Goal: Task Accomplishment & Management: Use online tool/utility

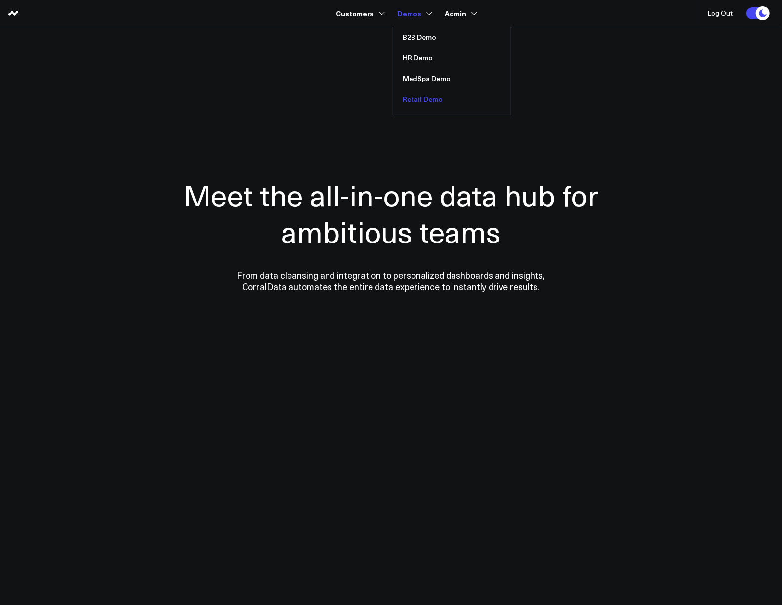
click at [423, 104] on link "Retail Demo" at bounding box center [452, 99] width 118 height 21
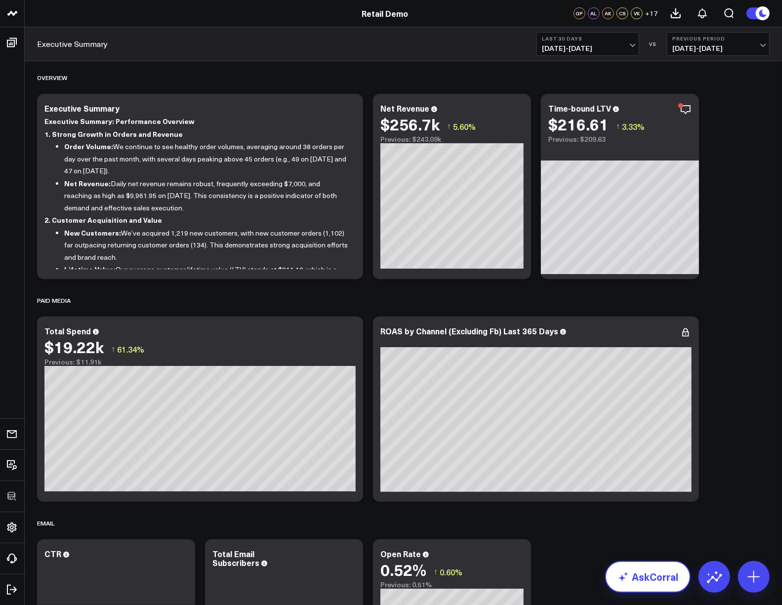
click at [659, 574] on link "AskCorral" at bounding box center [647, 577] width 85 height 32
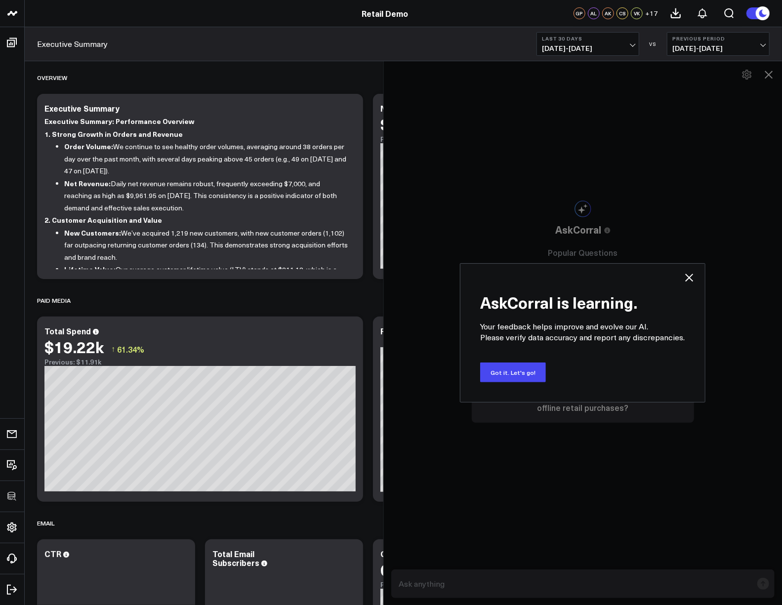
click at [748, 73] on div "AskCorral is learning. Your feedback helps improve and evolve our AI. Please ve…" at bounding box center [582, 333] width 399 height 544
click at [520, 379] on button "Got it. Let's go!" at bounding box center [513, 372] width 66 height 20
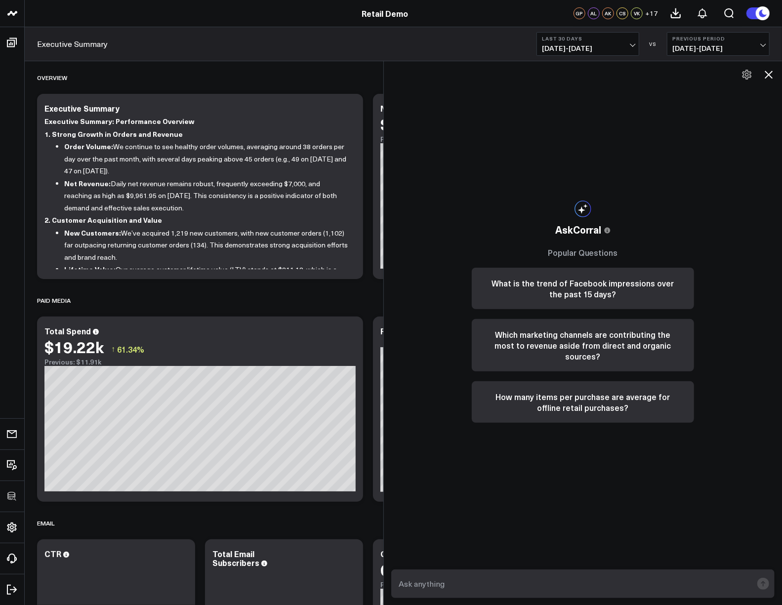
click at [748, 78] on icon at bounding box center [747, 75] width 12 height 12
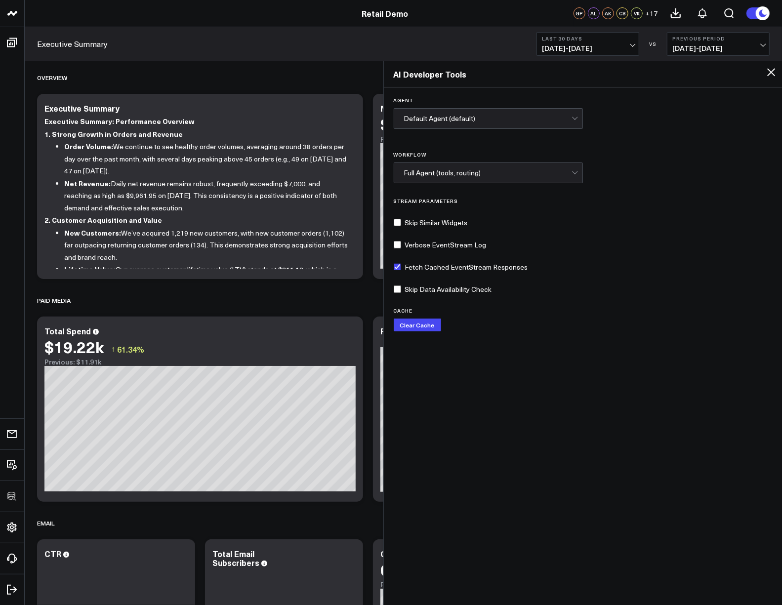
click at [631, 326] on div "Cache Clear Cache" at bounding box center [583, 320] width 379 height 24
click at [585, 331] on div "Cache Clear Cache" at bounding box center [583, 320] width 379 height 24
click at [774, 73] on icon at bounding box center [771, 72] width 12 height 12
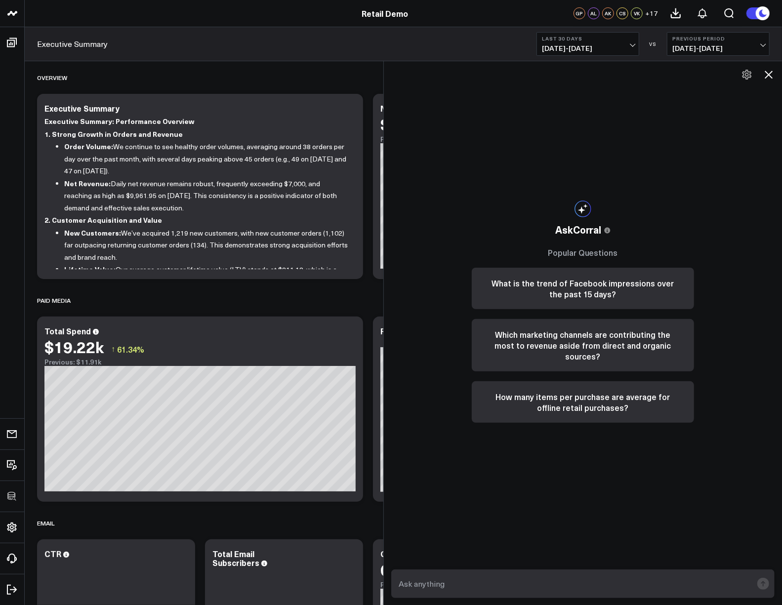
click at [747, 78] on icon at bounding box center [747, 75] width 12 height 12
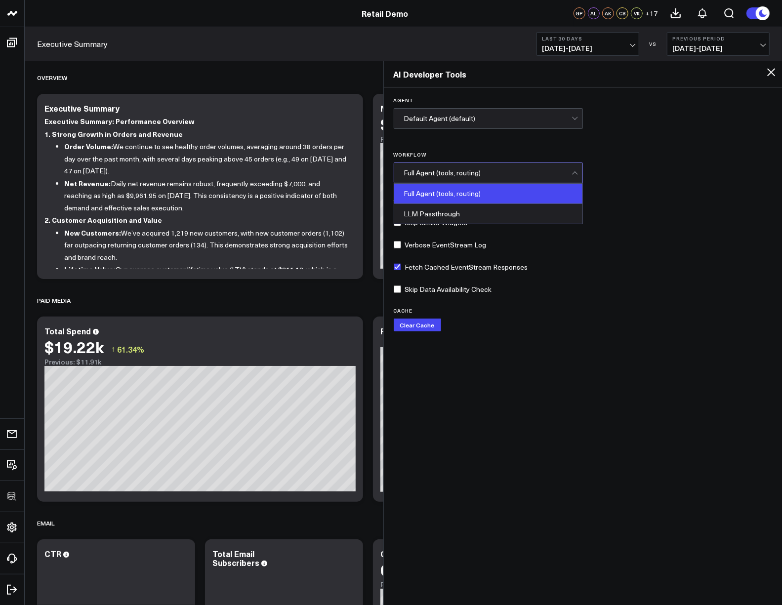
click at [512, 177] on div "Full Agent (tools, routing)" at bounding box center [487, 173] width 167 height 20
click at [671, 149] on div "Agent Default Agent (default) Workflow 2 results available. Use Up and Down to …" at bounding box center [583, 345] width 399 height 516
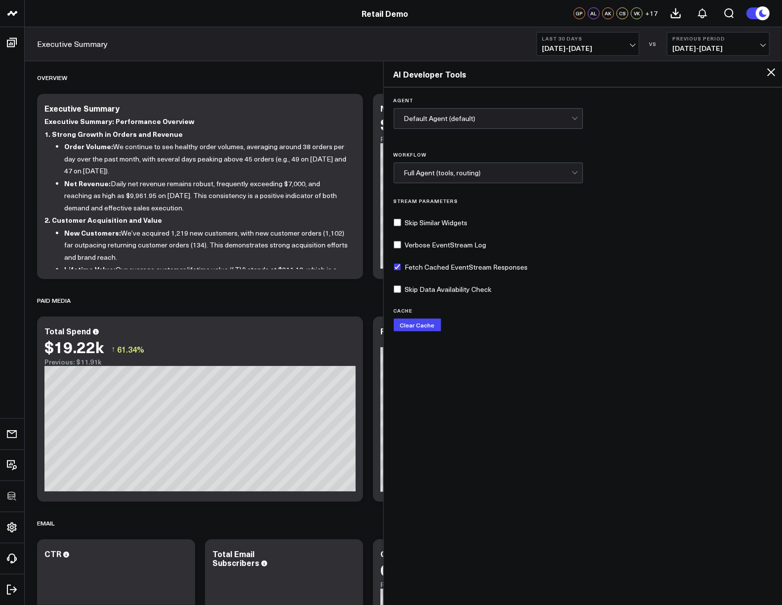
click at [773, 76] on icon at bounding box center [771, 72] width 12 height 12
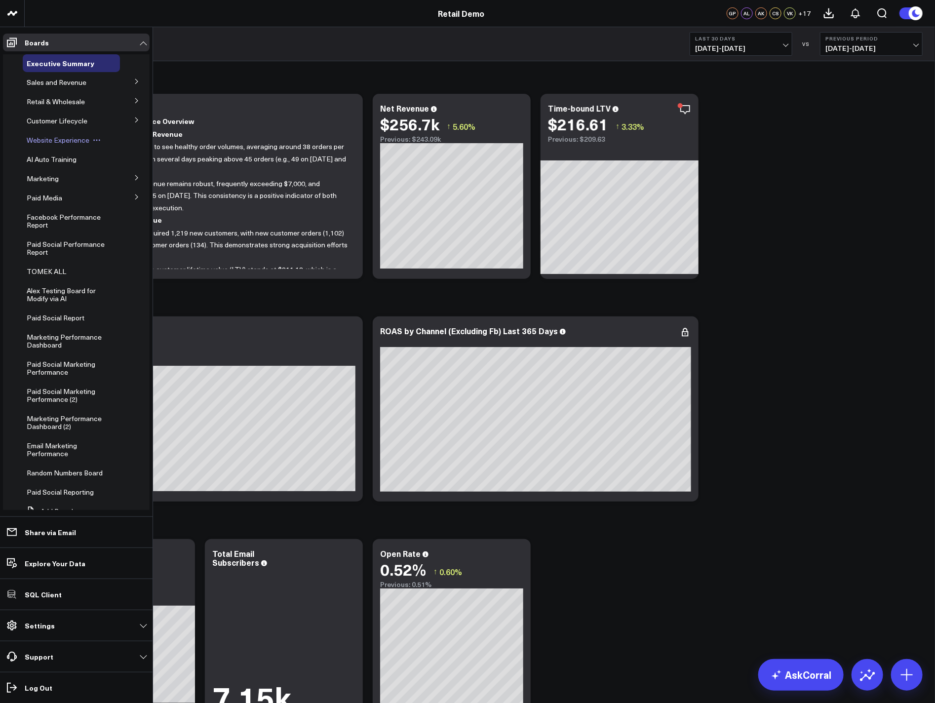
click at [61, 142] on span "Website Experience" at bounding box center [58, 139] width 63 height 9
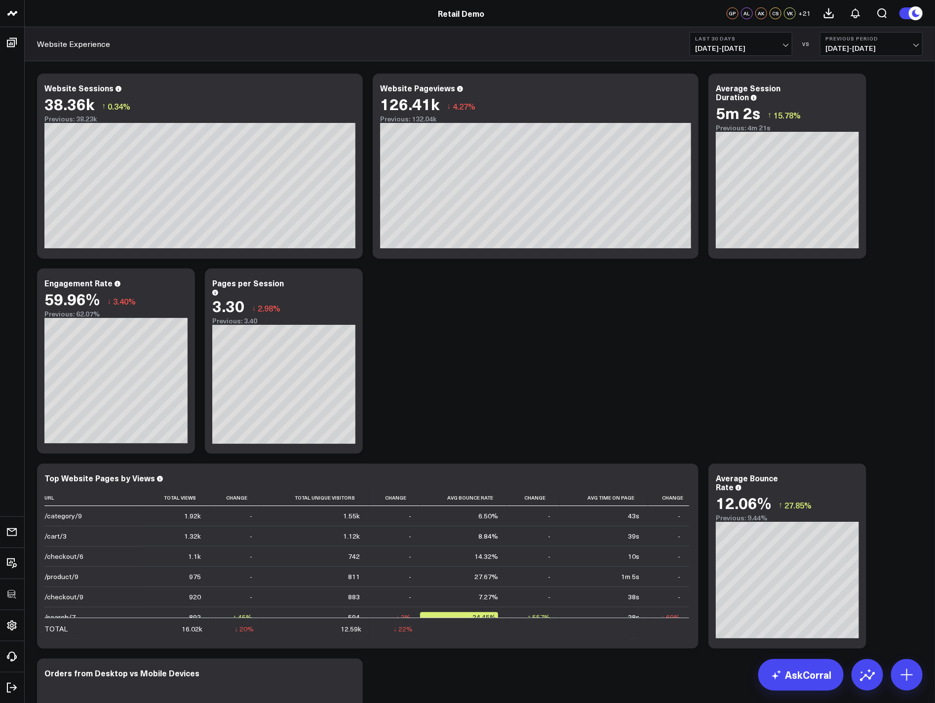
click at [464, 13] on link "Retail Demo" at bounding box center [461, 13] width 46 height 11
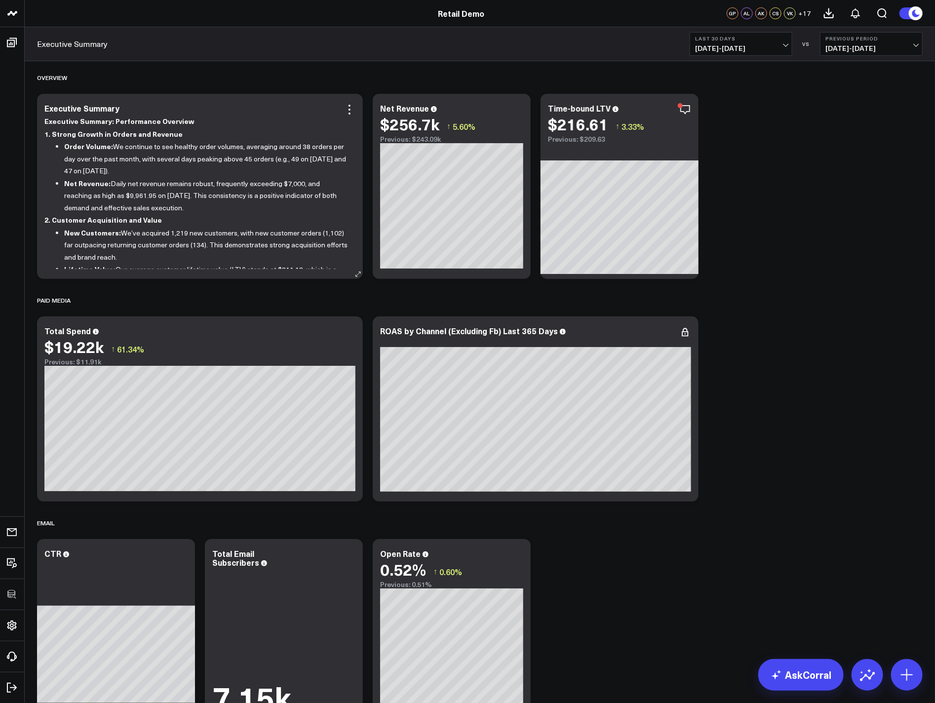
click at [356, 104] on div "Executive Summary Executive Summary: Performance Overview 1. Strong Growth in O…" at bounding box center [200, 186] width 326 height 185
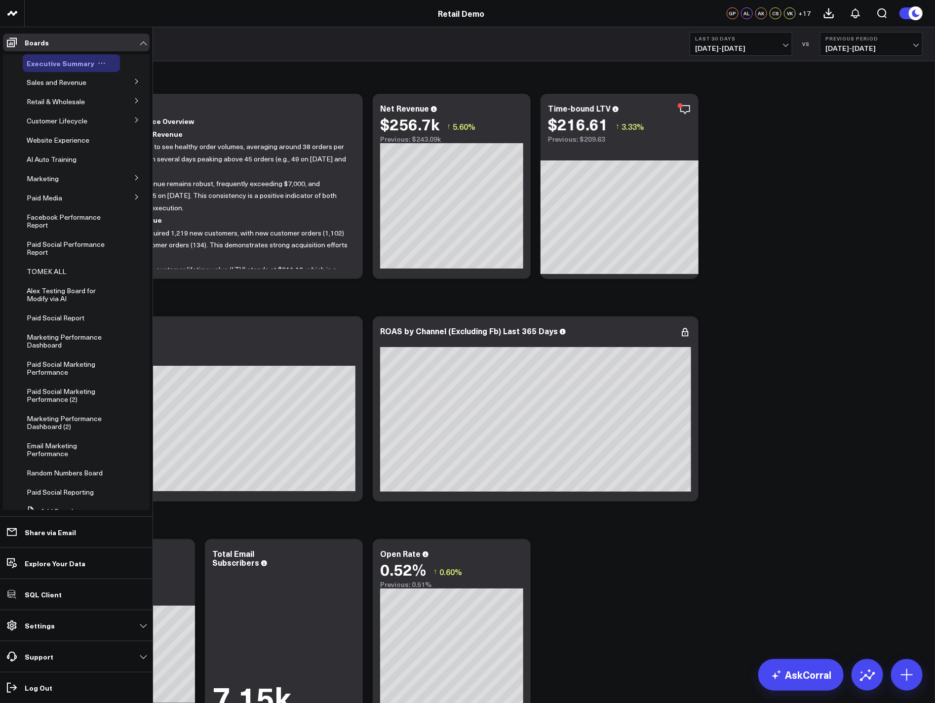
click at [100, 62] on icon at bounding box center [102, 63] width 8 height 8
click at [142, 119] on button "Duplicate Board" at bounding box center [144, 114] width 80 height 19
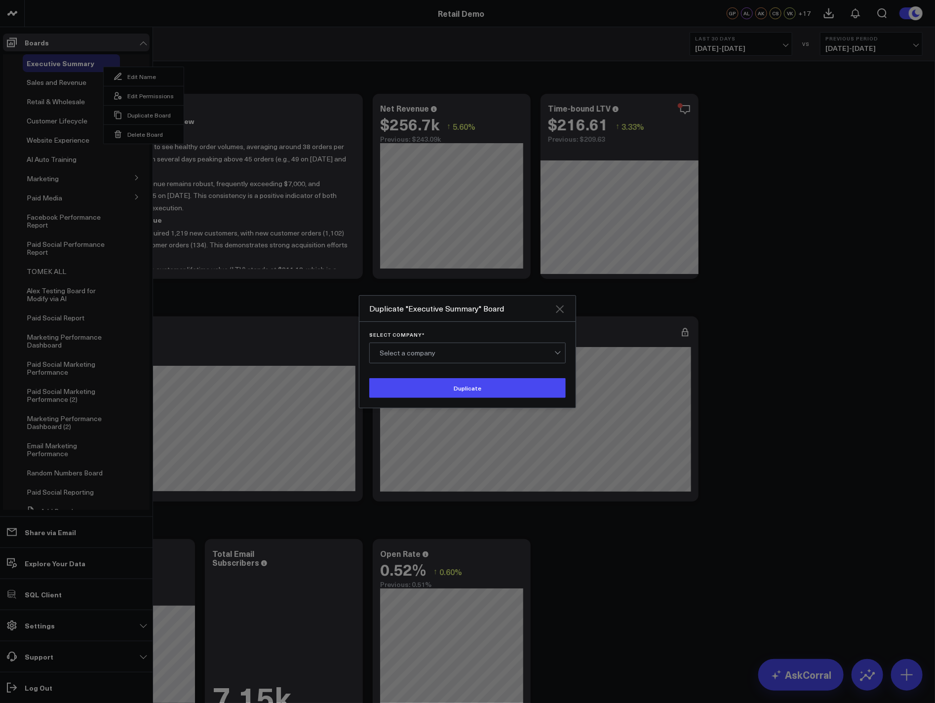
click at [562, 312] on icon "Close" at bounding box center [560, 309] width 8 height 8
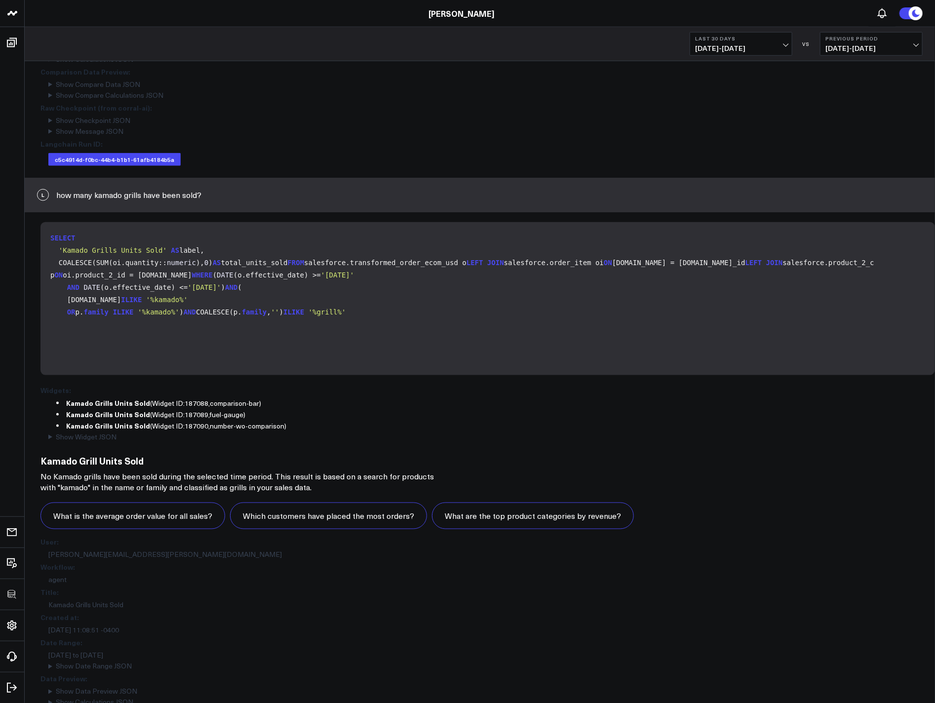
scroll to position [641, 0]
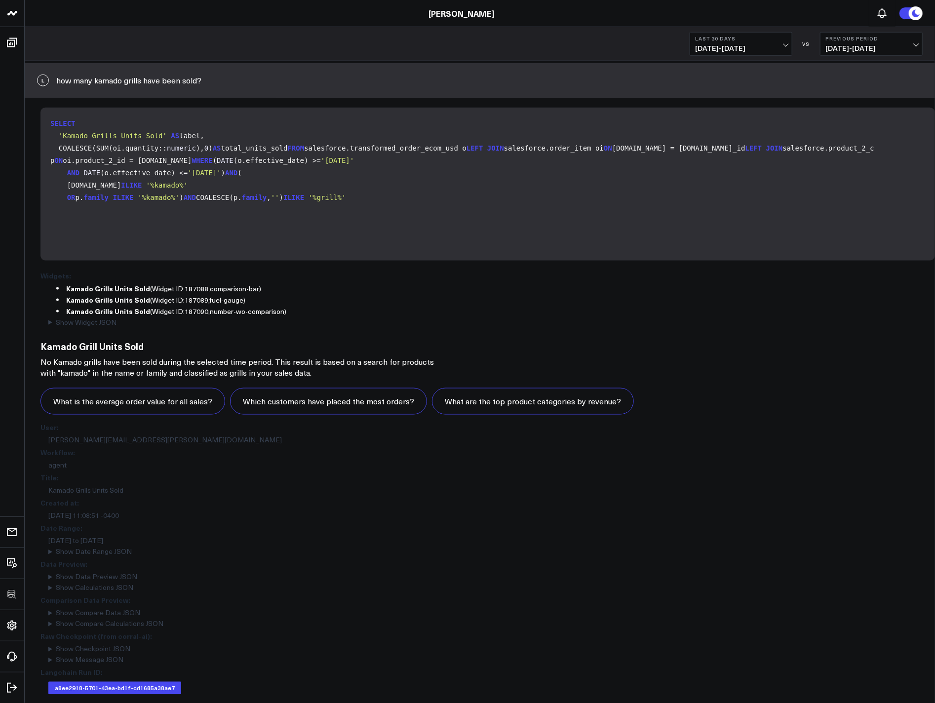
click at [97, 574] on summary "Show Data Preview JSON" at bounding box center [491, 577] width 887 height 7
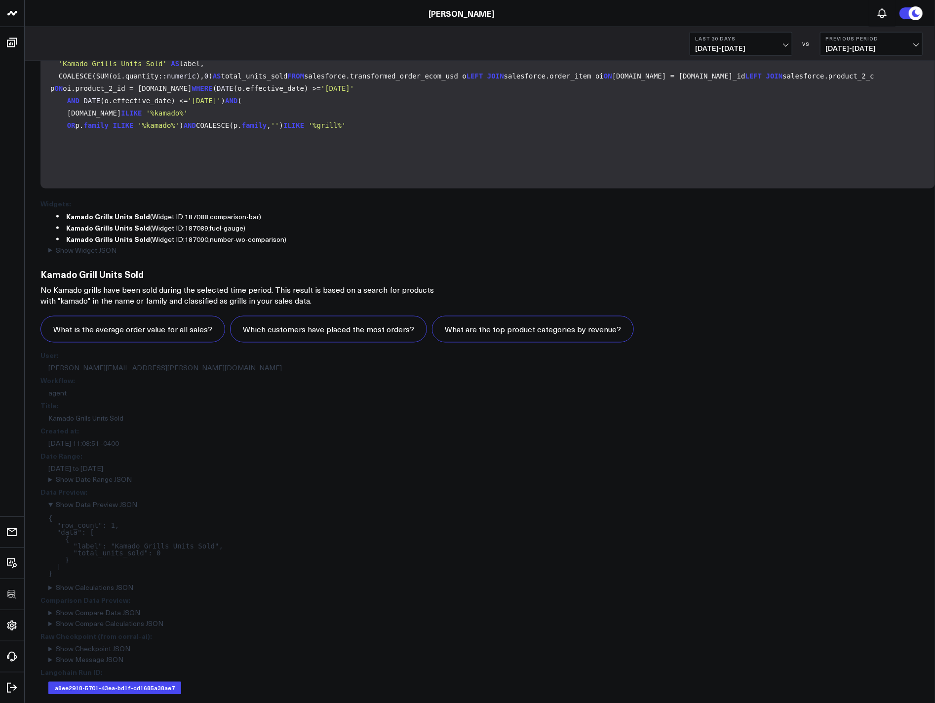
click at [105, 646] on summary "Show Checkpoint JSON" at bounding box center [491, 649] width 887 height 7
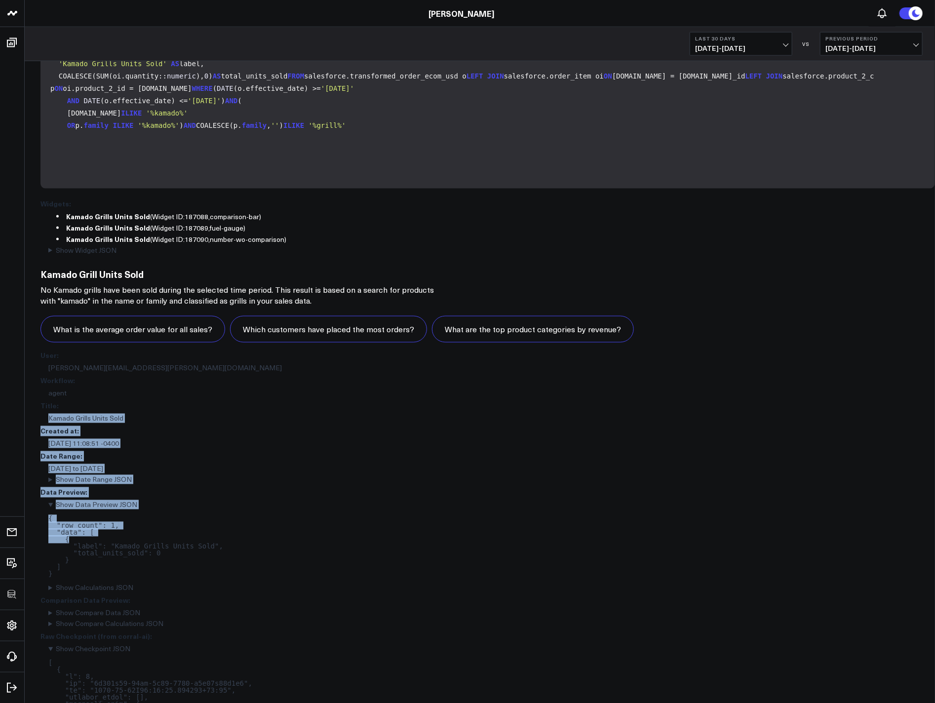
drag, startPoint x: 106, startPoint y: 407, endPoint x: 175, endPoint y: 535, distance: 145.6
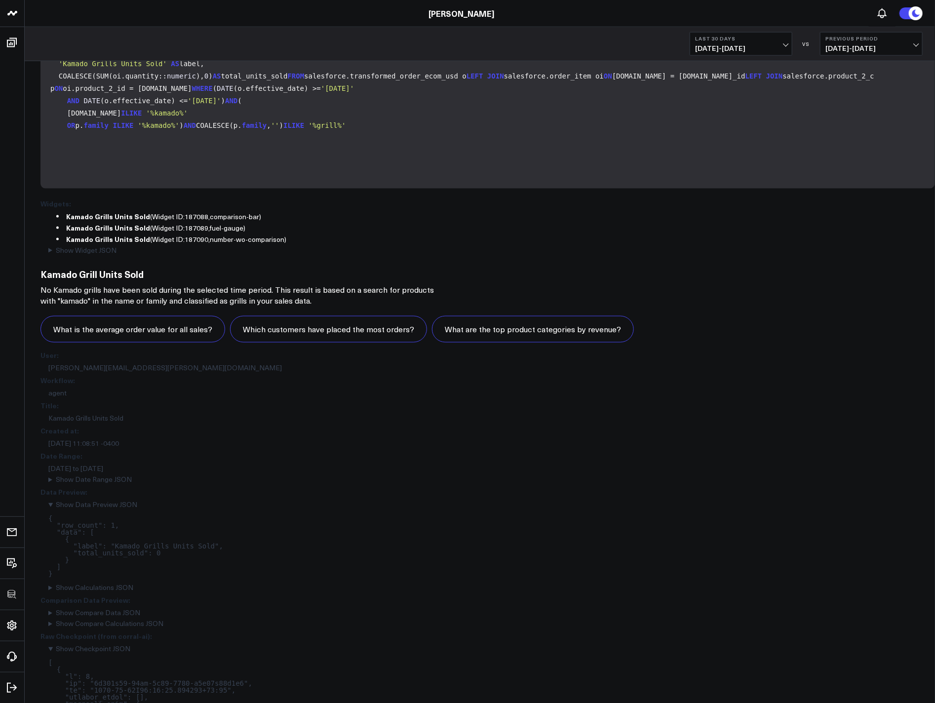
click at [438, 549] on pre "{ "row_count": 1, "data": [ { "label": "Kamado Grills Units Sold", "total_units…" at bounding box center [491, 547] width 887 height 62
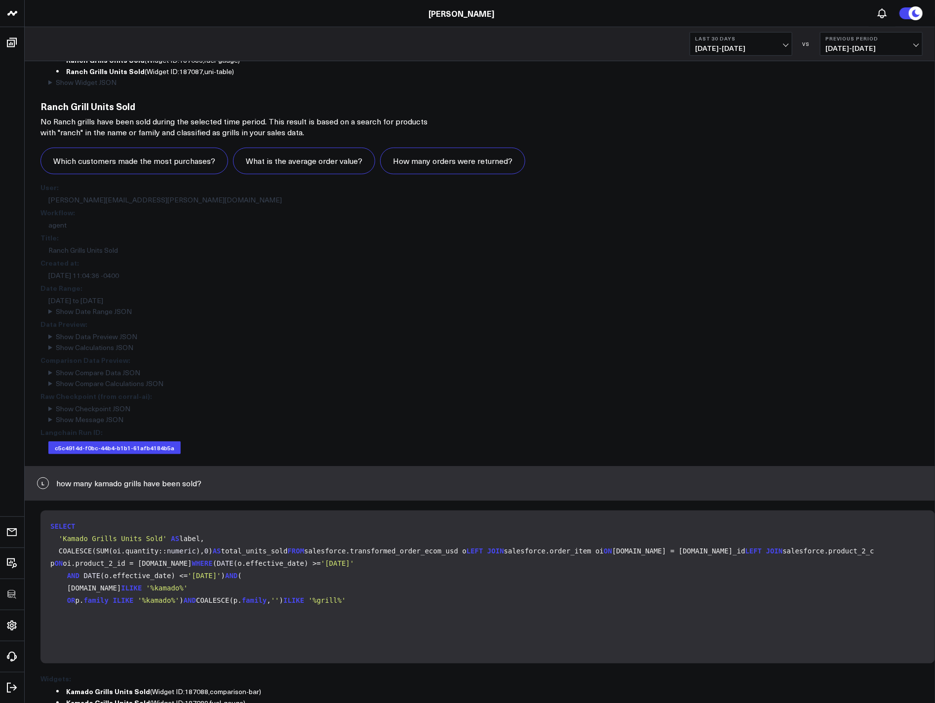
scroll to position [0, 0]
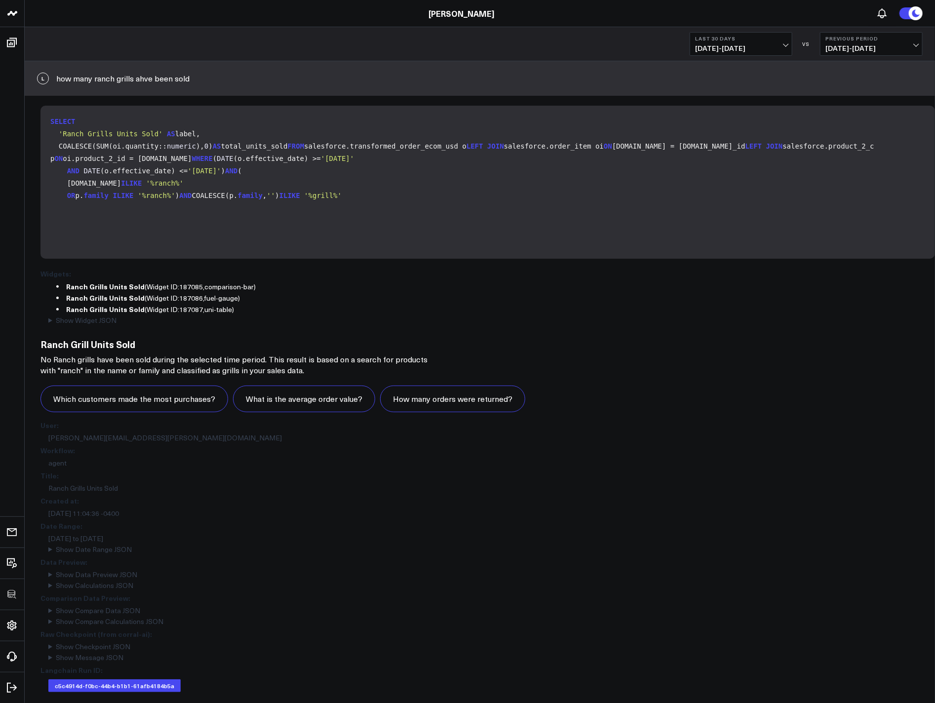
click at [91, 571] on summary "Show Data Preview JSON" at bounding box center [491, 574] width 887 height 7
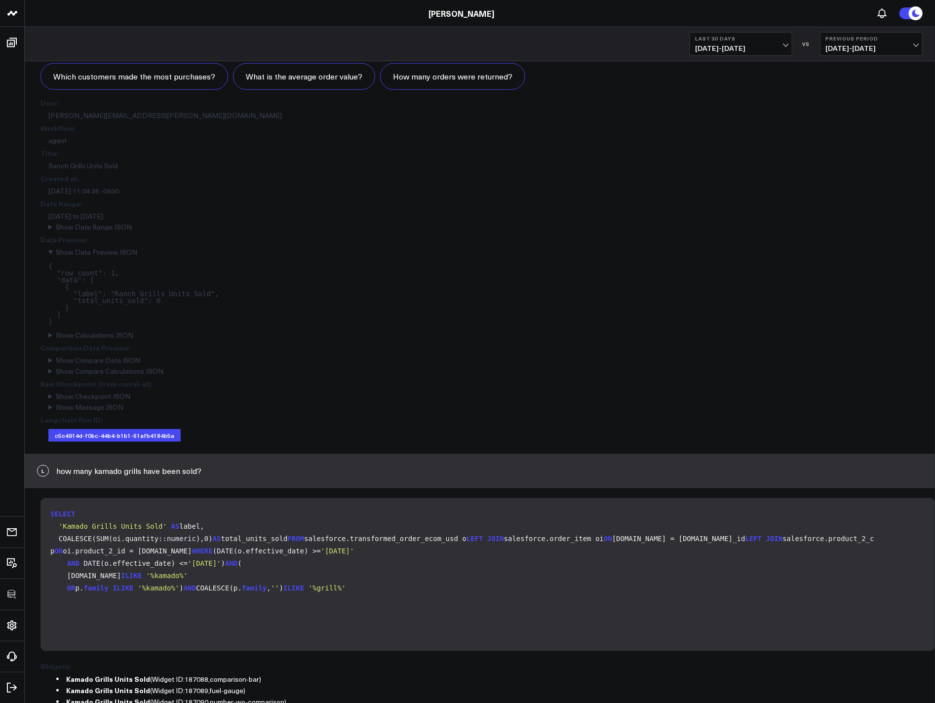
scroll to position [329, 0]
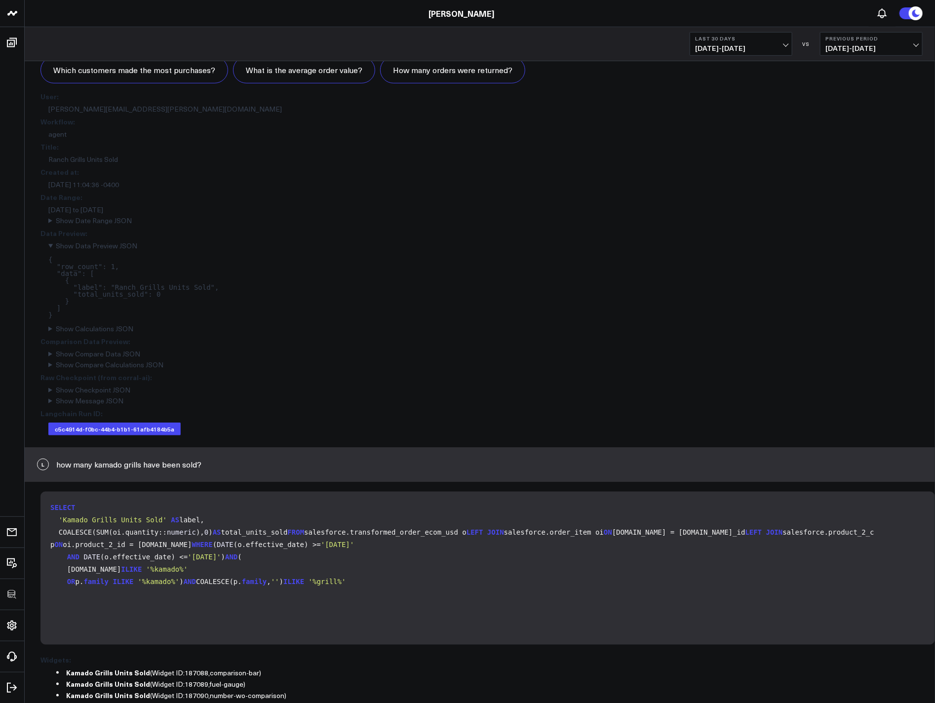
click at [87, 351] on summary "Show Compare Data JSON" at bounding box center [491, 354] width 887 height 7
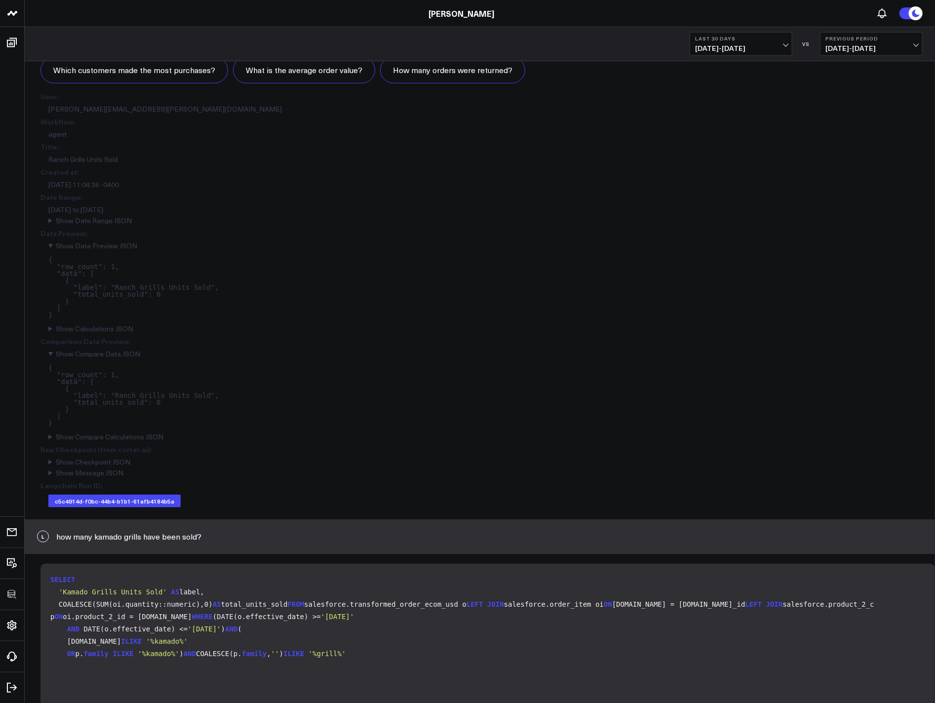
click at [135, 434] on summary "Show Compare Calculations JSON" at bounding box center [491, 437] width 887 height 7
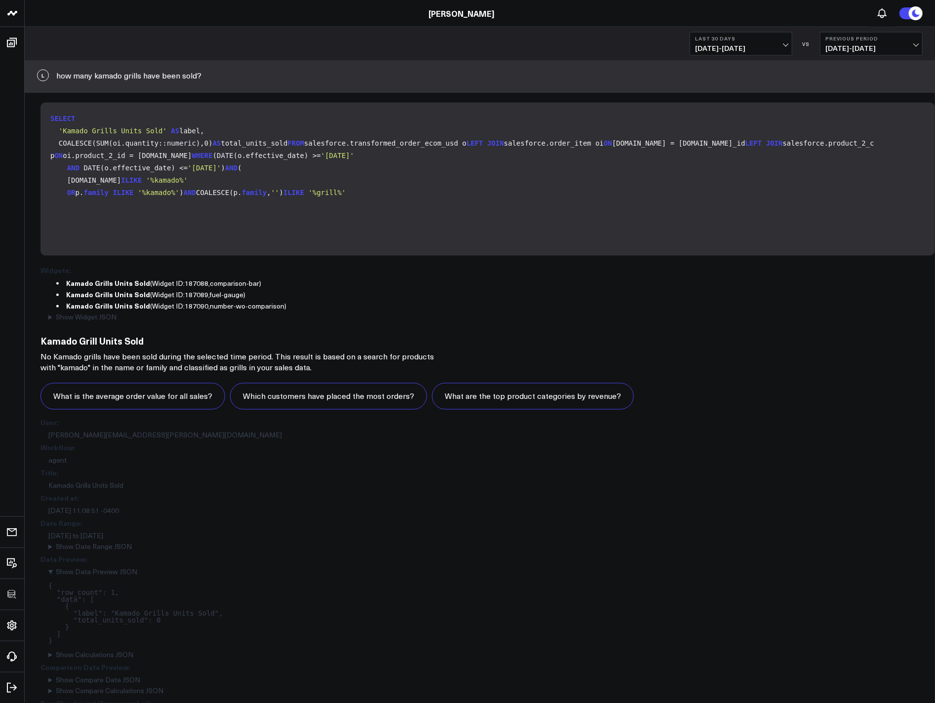
scroll to position [0, 0]
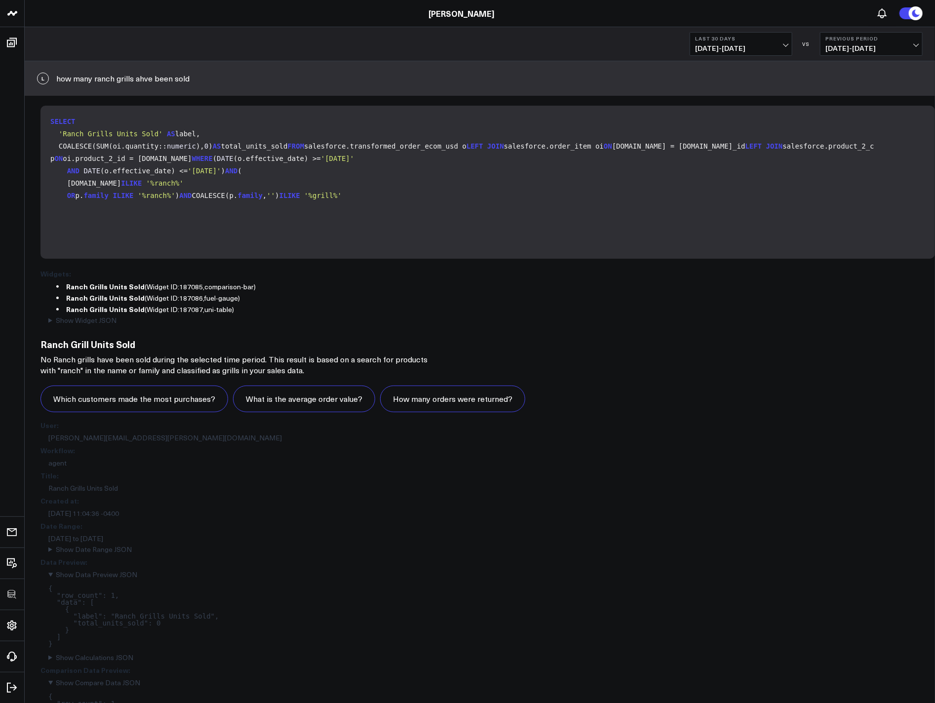
click at [565, 420] on h4 "User :" at bounding box center [487, 425] width 895 height 10
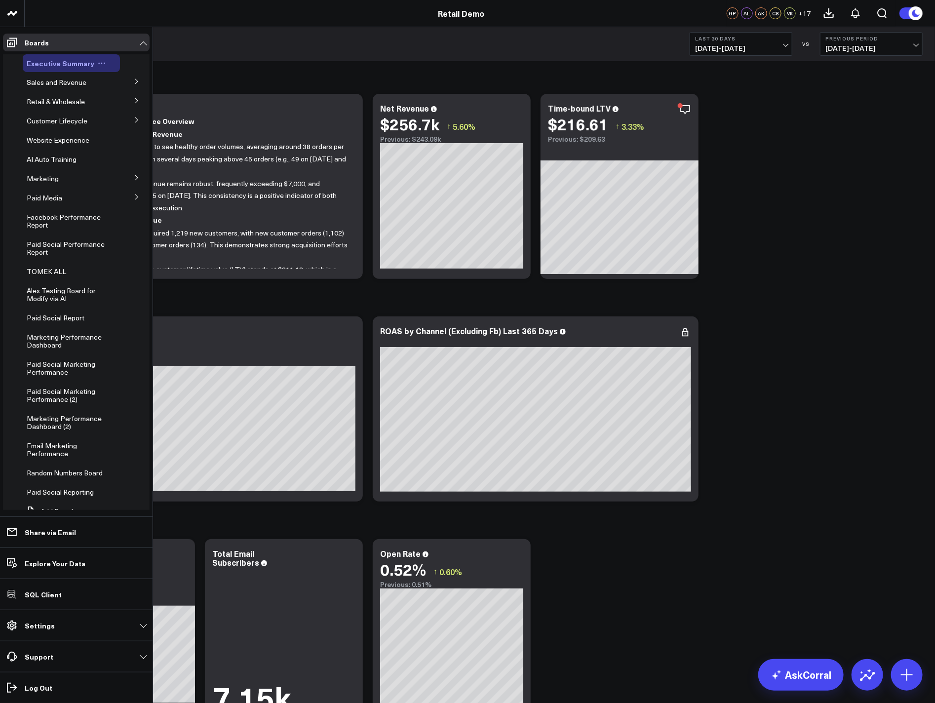
click at [101, 61] on icon at bounding box center [102, 63] width 8 height 8
click at [149, 114] on button "Duplicate Board" at bounding box center [144, 114] width 80 height 19
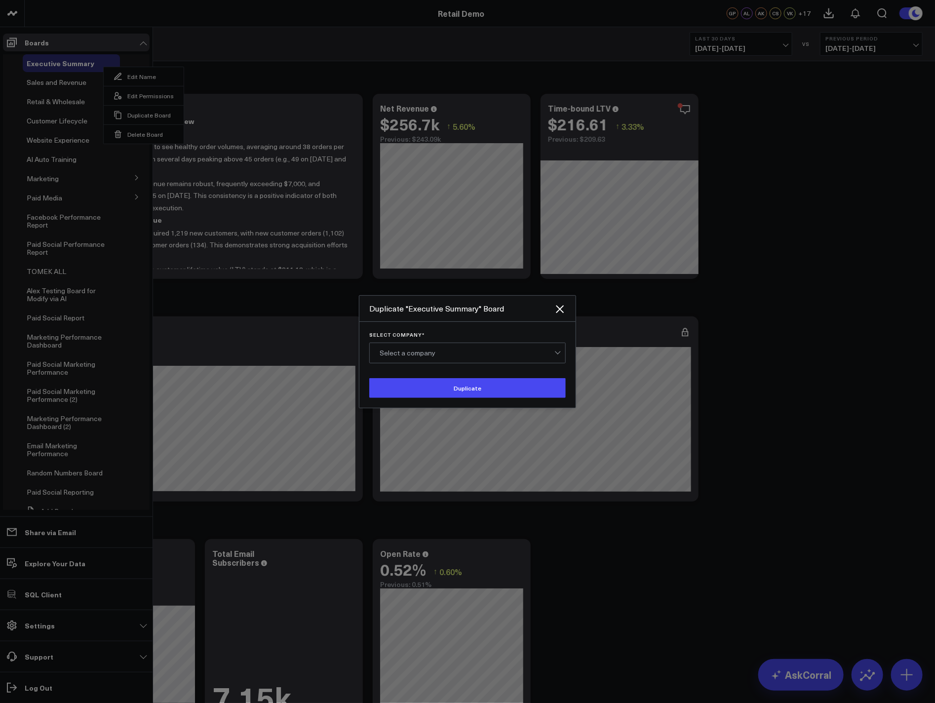
click at [392, 70] on div at bounding box center [467, 351] width 935 height 703
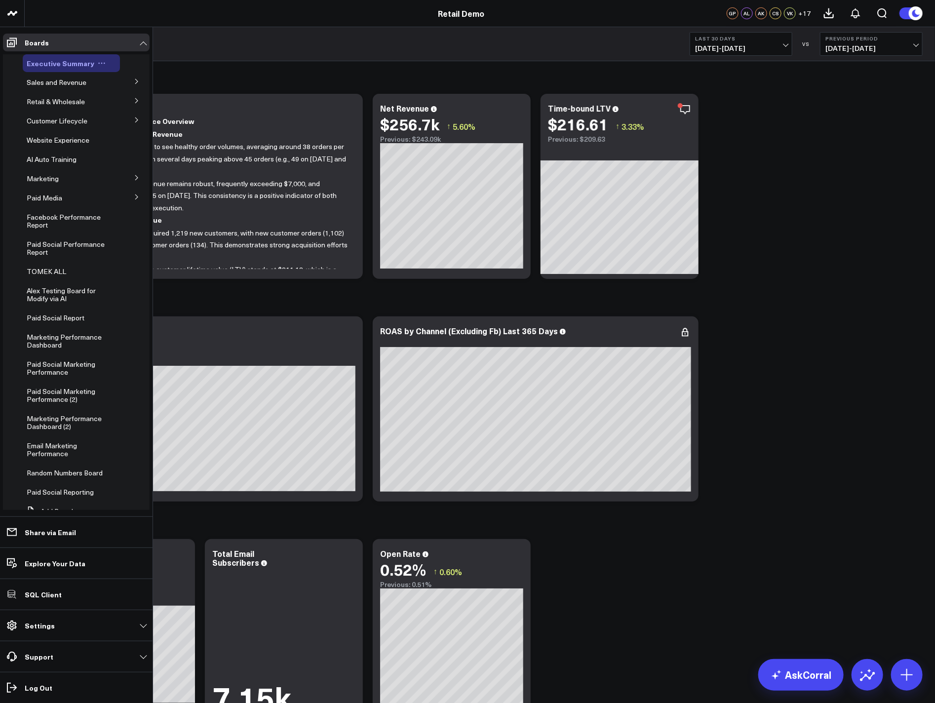
click at [100, 65] on icon at bounding box center [102, 63] width 8 height 8
click at [138, 117] on button "Duplicate Board" at bounding box center [144, 114] width 80 height 19
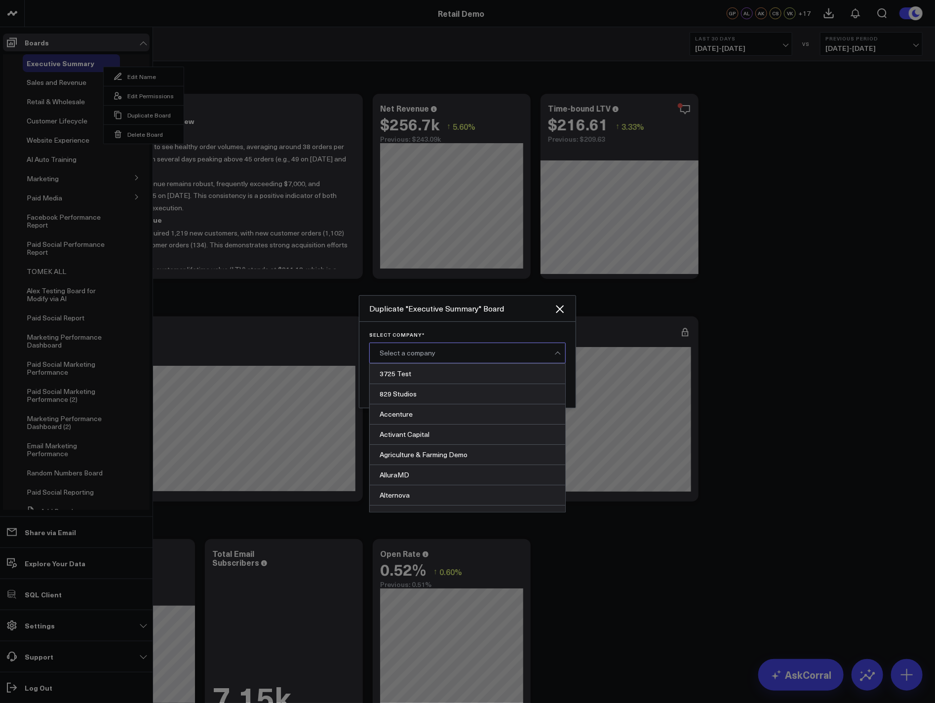
click at [549, 356] on div "Select a company" at bounding box center [467, 353] width 175 height 8
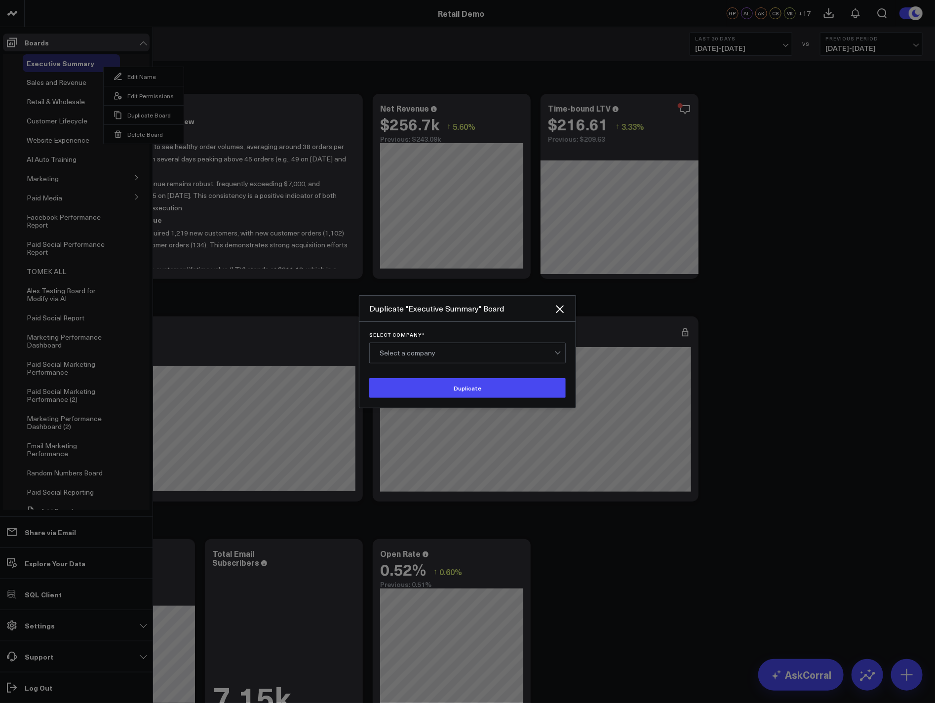
click at [428, 321] on div "Duplicate "Executive Summary" Board" at bounding box center [467, 309] width 216 height 26
